Goal: Register for event/course

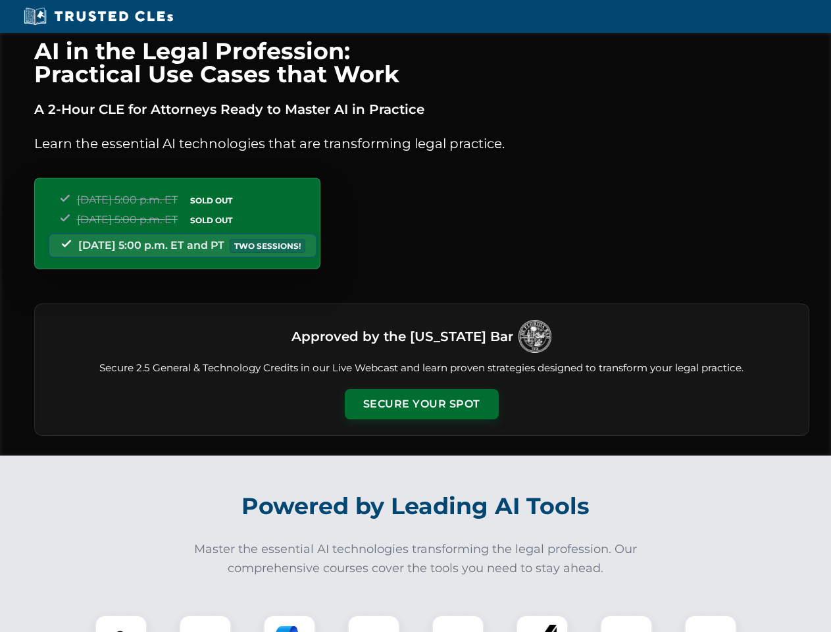
click at [421, 404] on button "Secure Your Spot" at bounding box center [422, 404] width 154 height 30
click at [121, 623] on img at bounding box center [121, 641] width 38 height 38
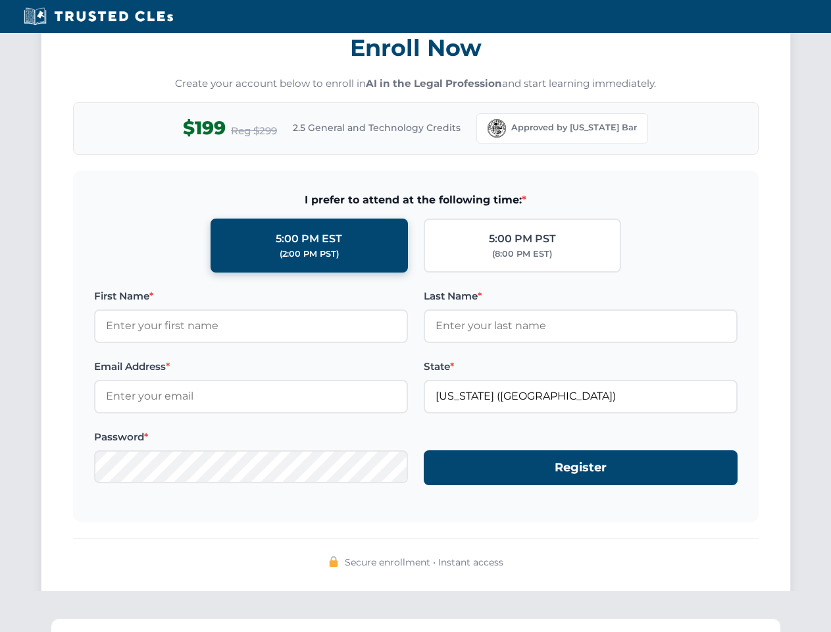
scroll to position [1291, 0]
